Goal: Task Accomplishment & Management: Manage account settings

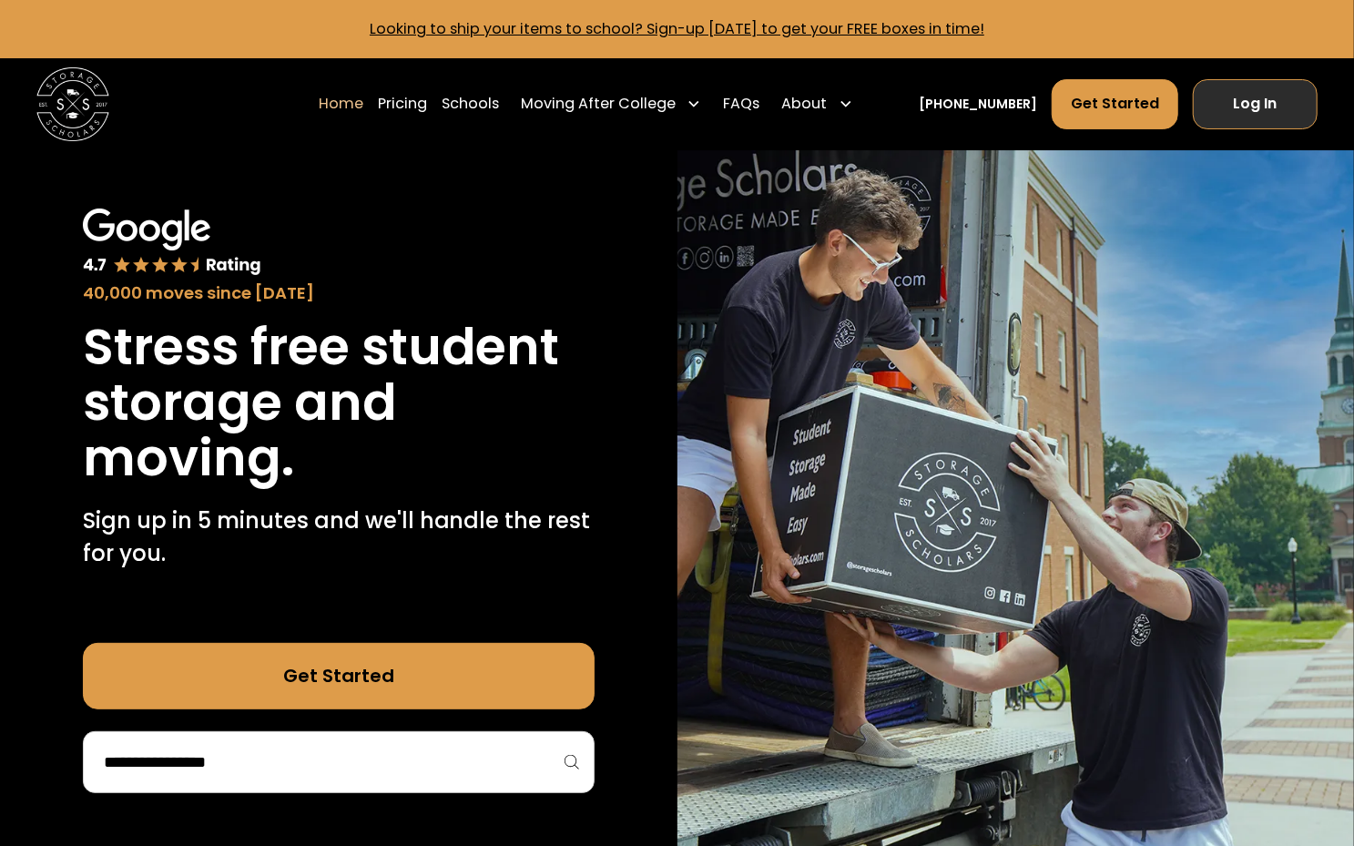
click at [1257, 86] on link "Log In" at bounding box center [1254, 103] width 125 height 49
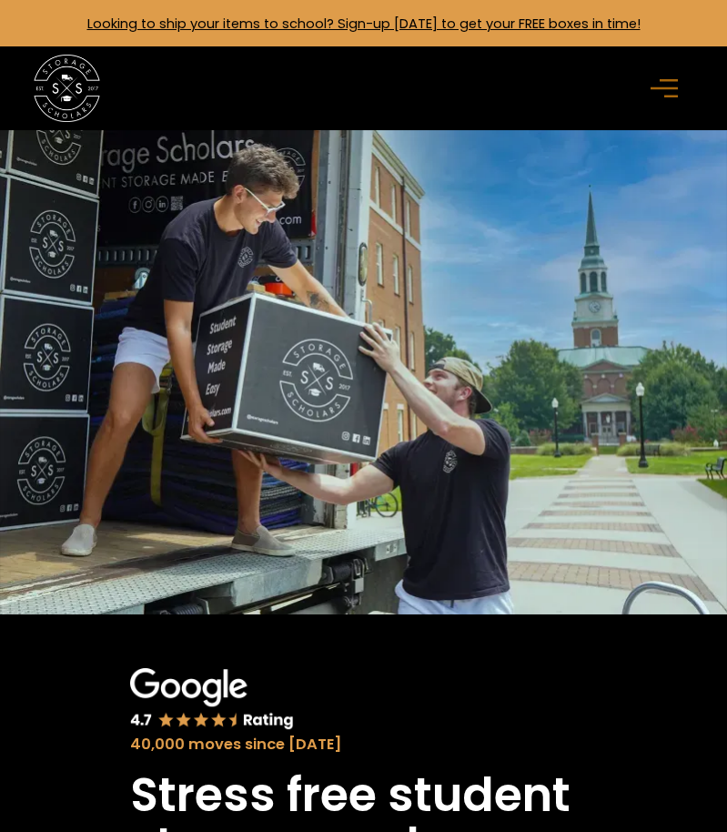
click at [726, 5] on main "Looking to ship your items to school? Sign-up [DATE] to get your FREE boxes in …" at bounding box center [363, 23] width 727 height 46
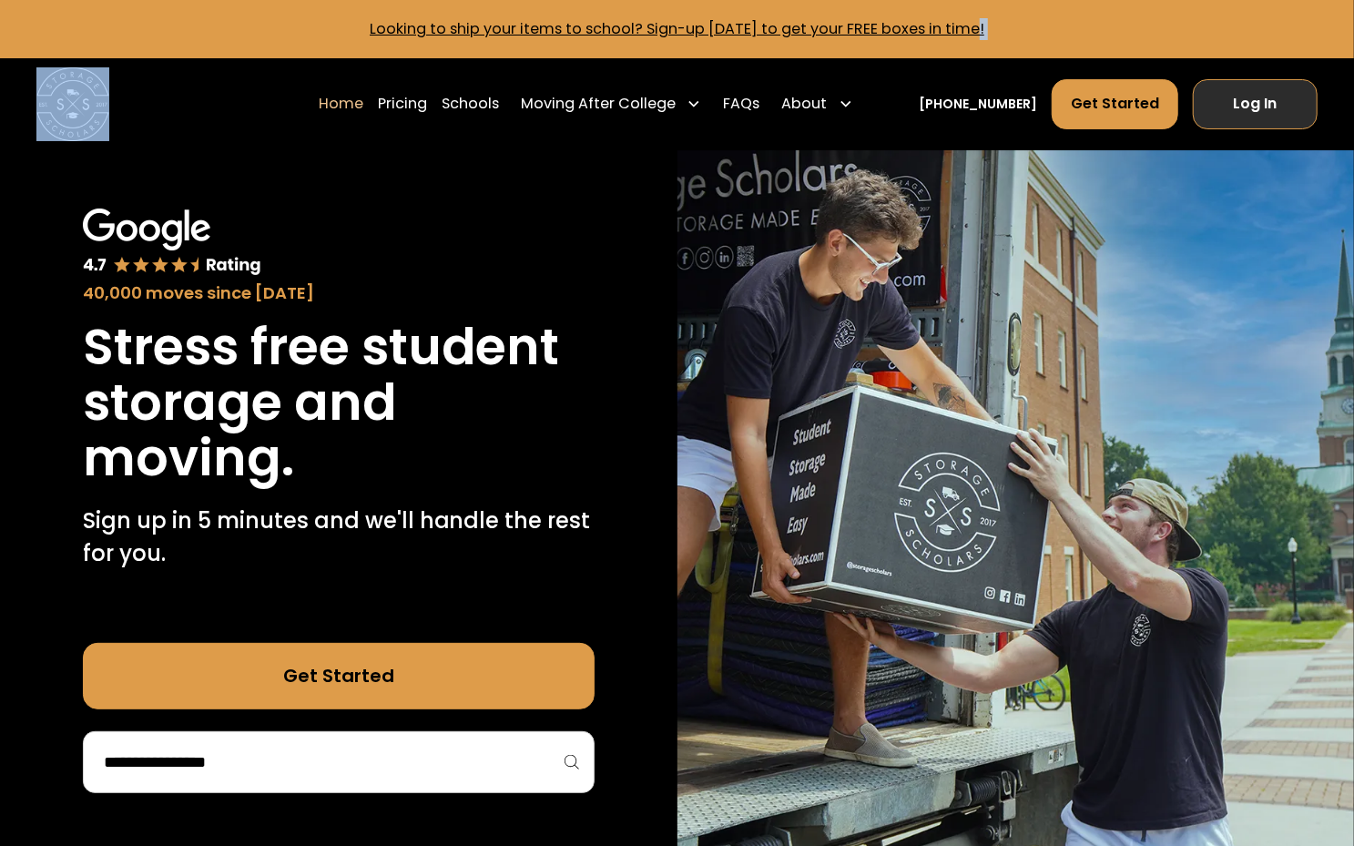
click at [726, 107] on link "Log In" at bounding box center [1254, 103] width 125 height 49
